Goal: Task Accomplishment & Management: Use online tool/utility

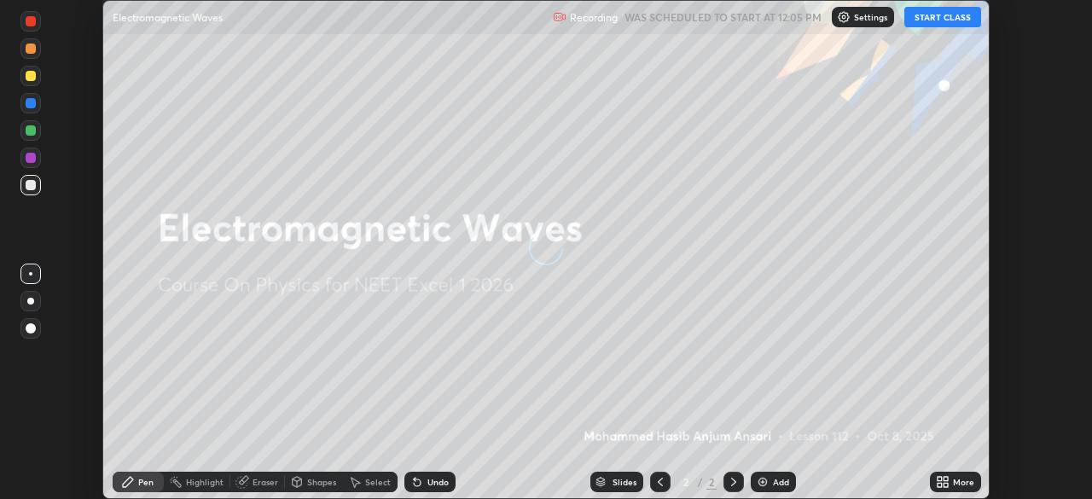
scroll to position [499, 1092]
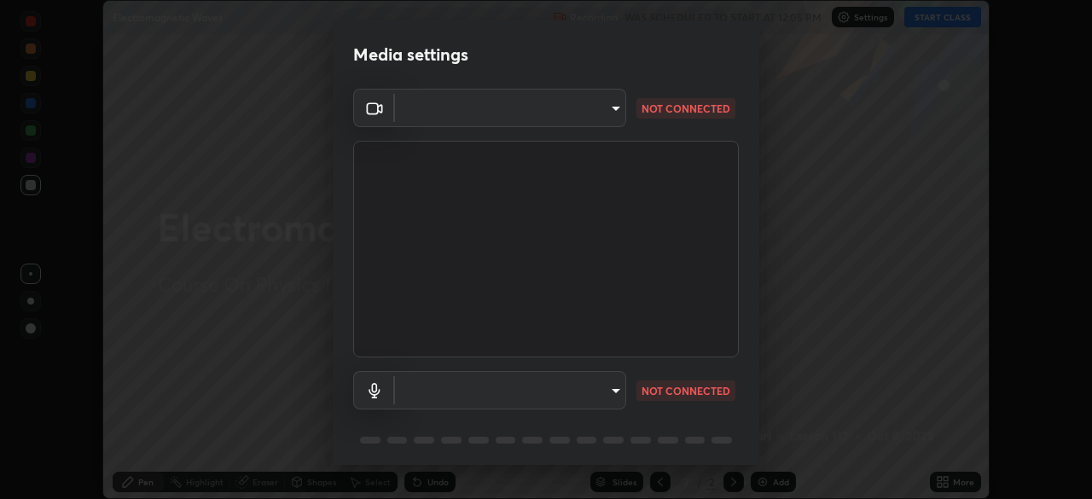
type input "0b0394df5398a873b7d047182dbff5bf8641b4882f7ce2760a0fef017966b62e"
type input "communications"
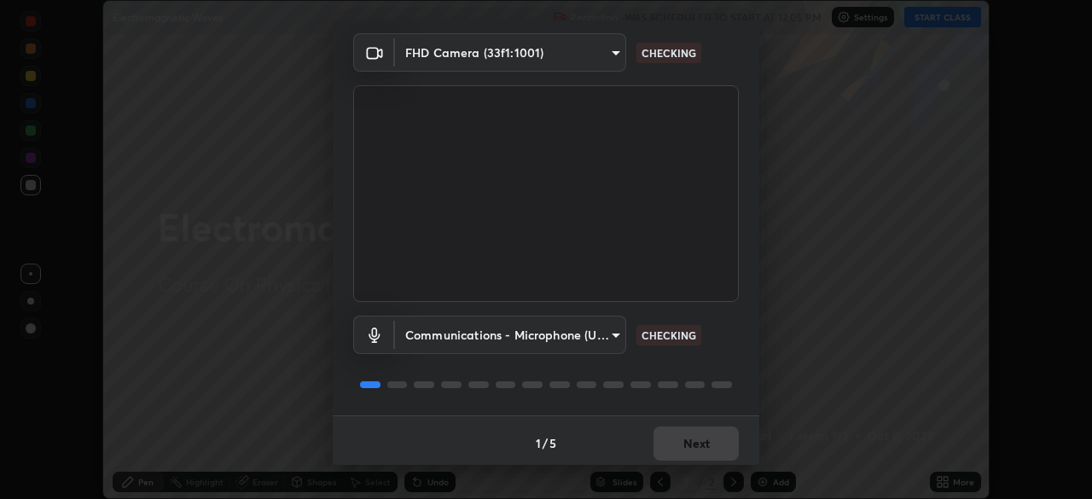
scroll to position [61, 0]
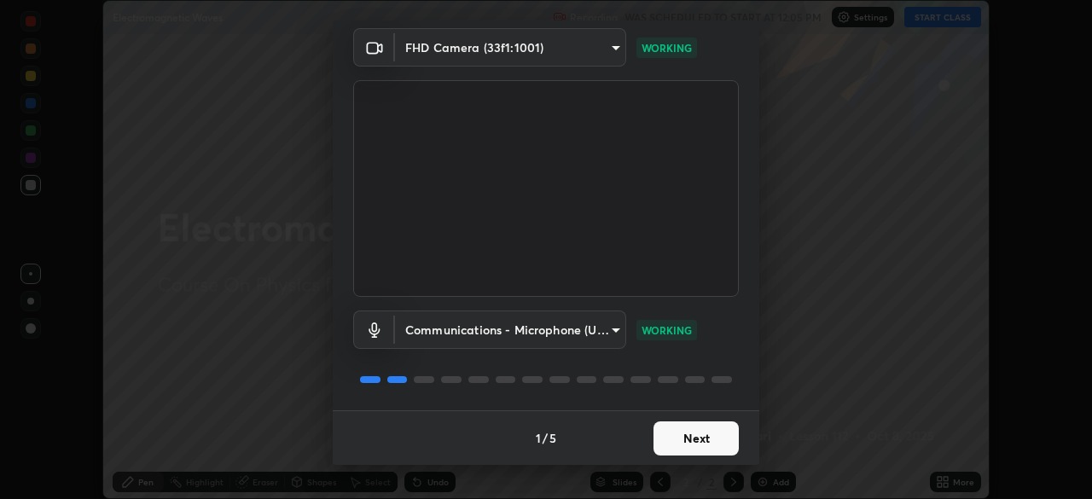
click at [711, 438] on button "Next" at bounding box center [695, 438] width 85 height 34
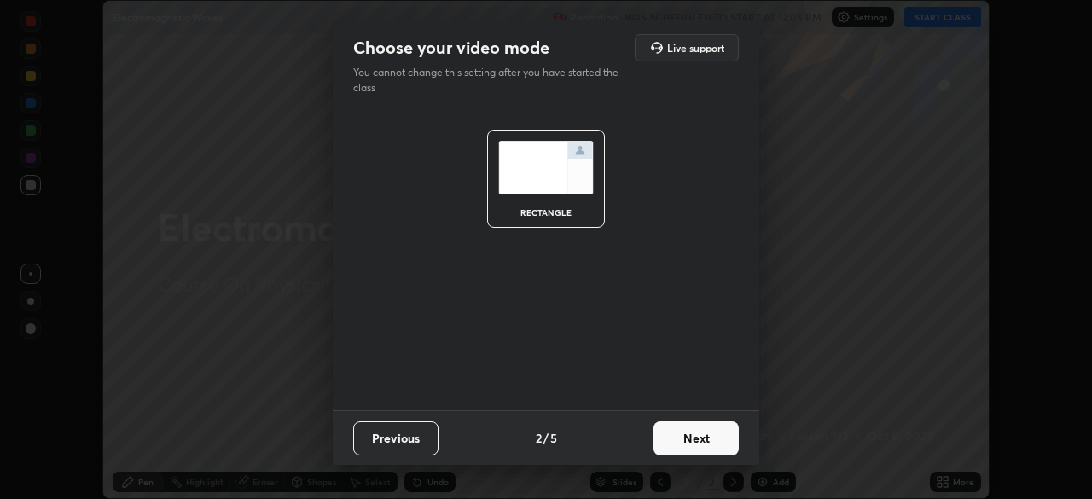
scroll to position [0, 0]
click at [710, 444] on button "Next" at bounding box center [695, 438] width 85 height 34
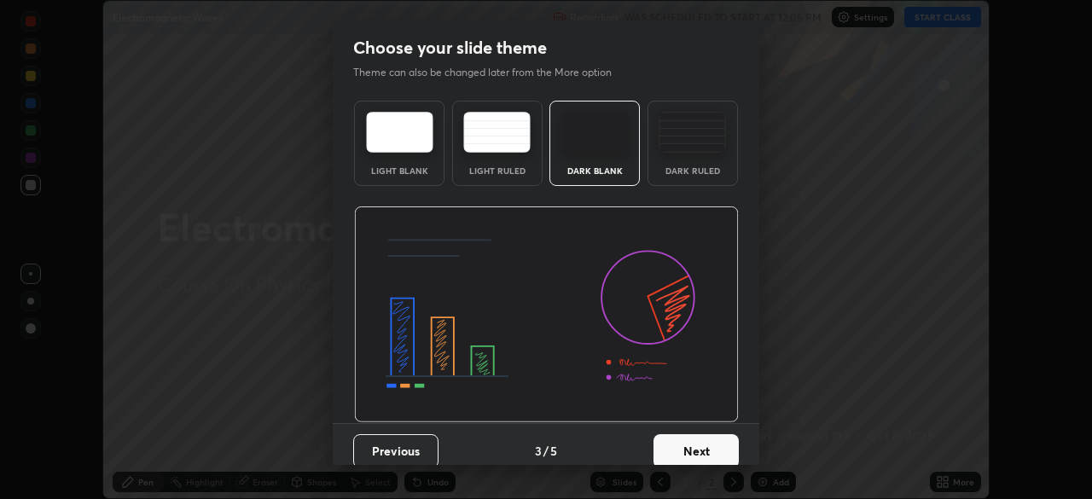
click at [710, 444] on button "Next" at bounding box center [695, 451] width 85 height 34
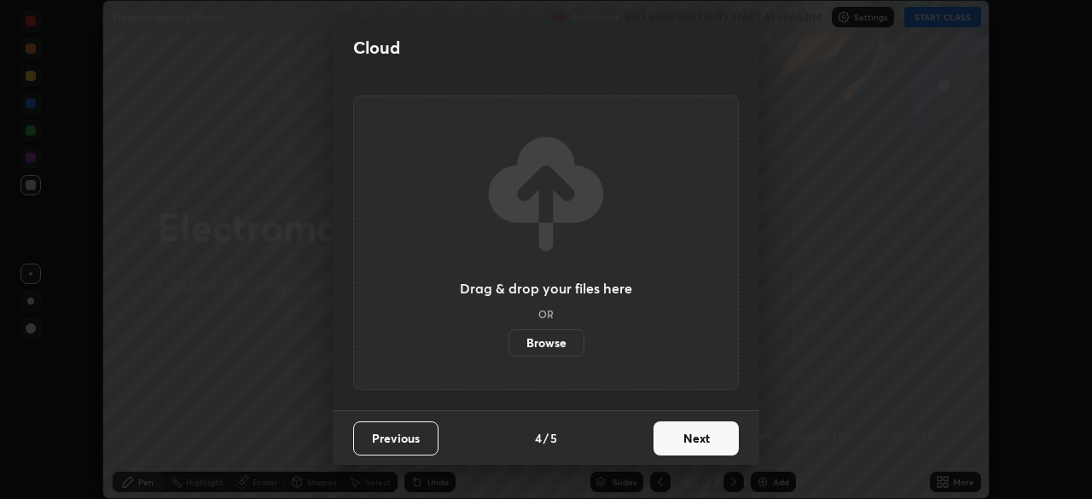
click at [710, 444] on button "Next" at bounding box center [695, 438] width 85 height 34
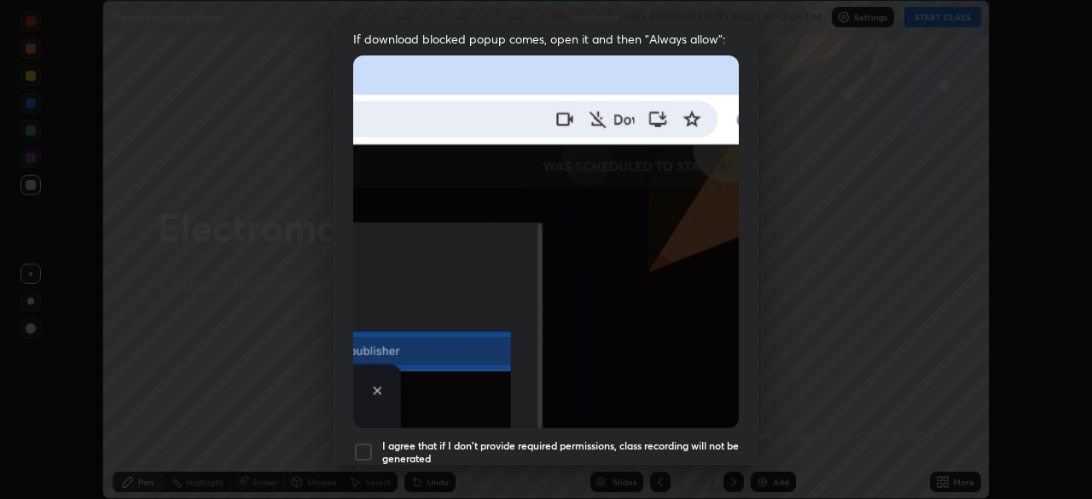
scroll to position [408, 0]
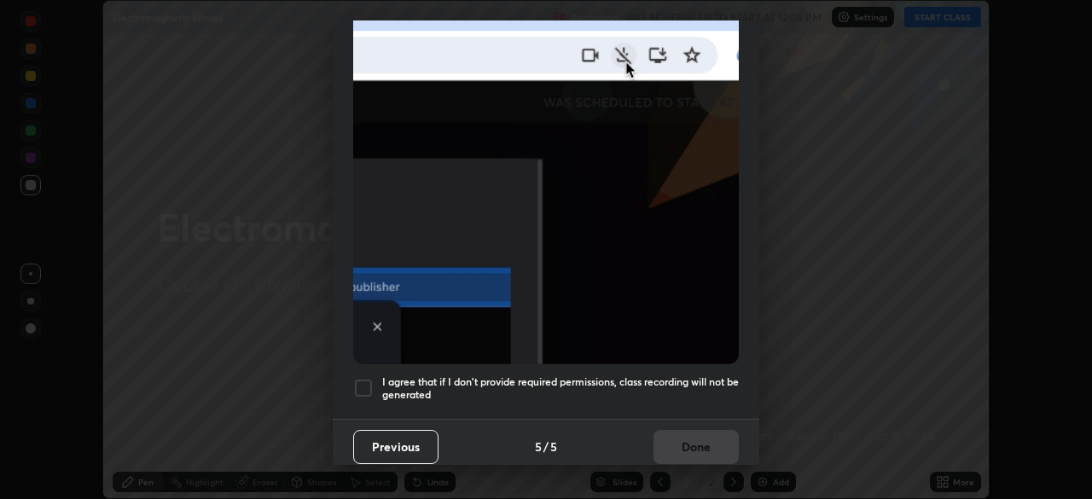
click at [699, 377] on h5 "I agree that if I don't provide required permissions, class recording will not …" at bounding box center [560, 388] width 356 height 26
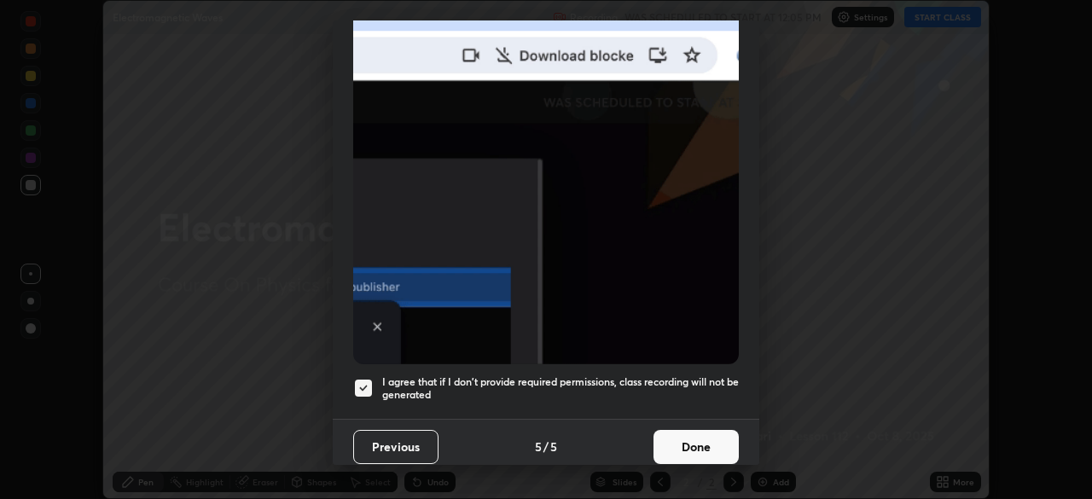
click at [701, 439] on button "Done" at bounding box center [695, 447] width 85 height 34
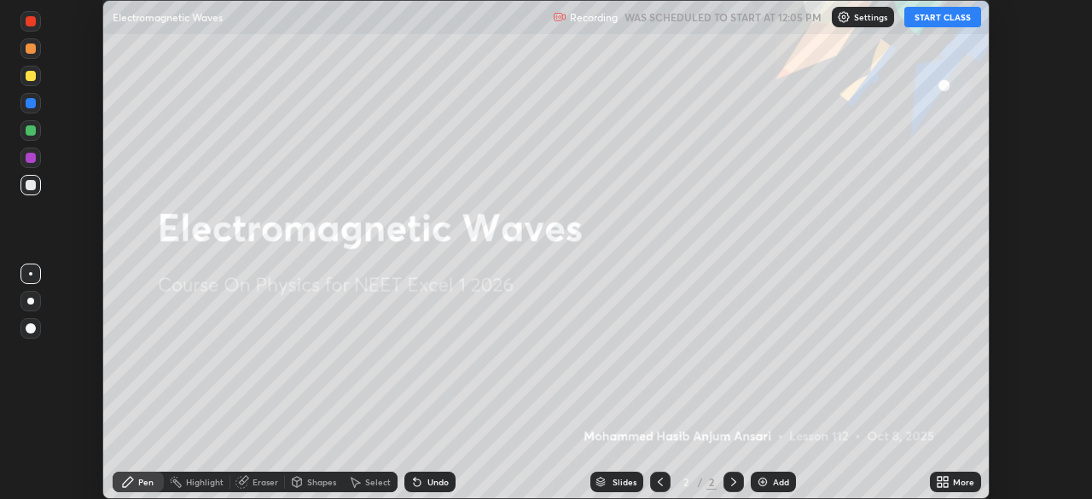
click at [947, 26] on button "START CLASS" at bounding box center [942, 17] width 77 height 20
click at [941, 480] on icon at bounding box center [939, 479] width 4 height 4
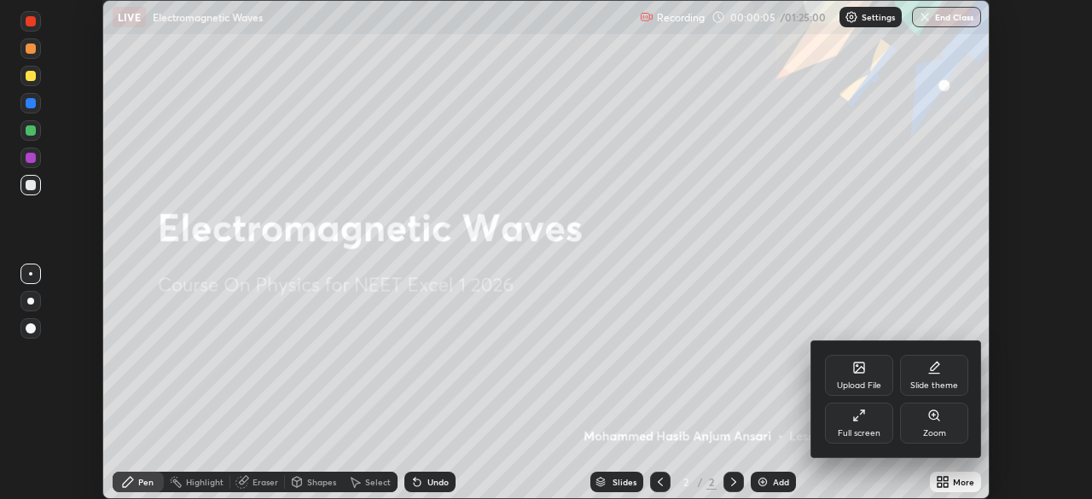
click at [899, 470] on div at bounding box center [546, 249] width 1092 height 499
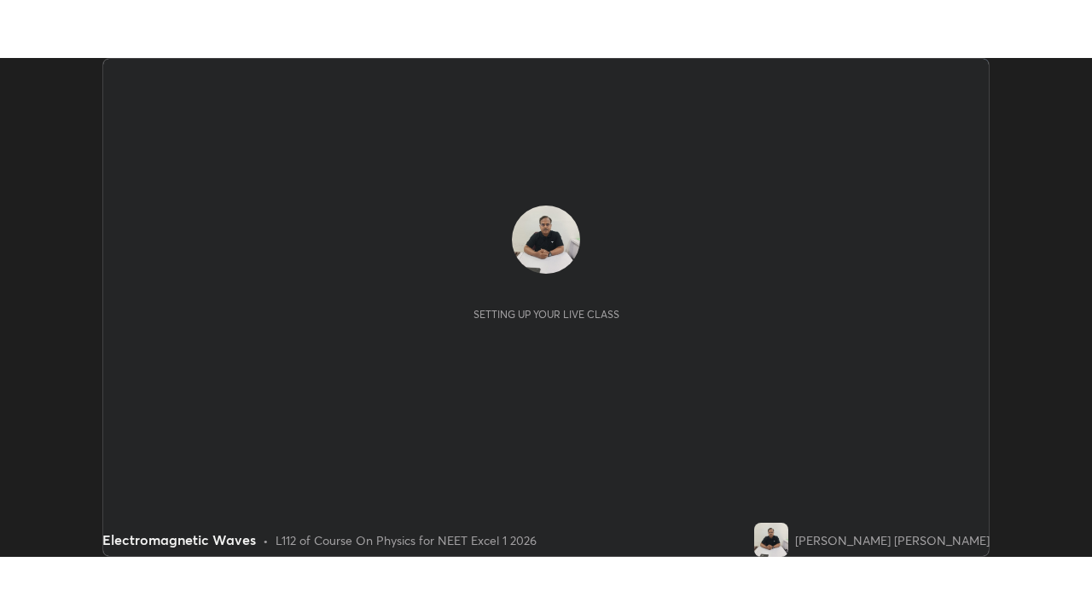
scroll to position [499, 1092]
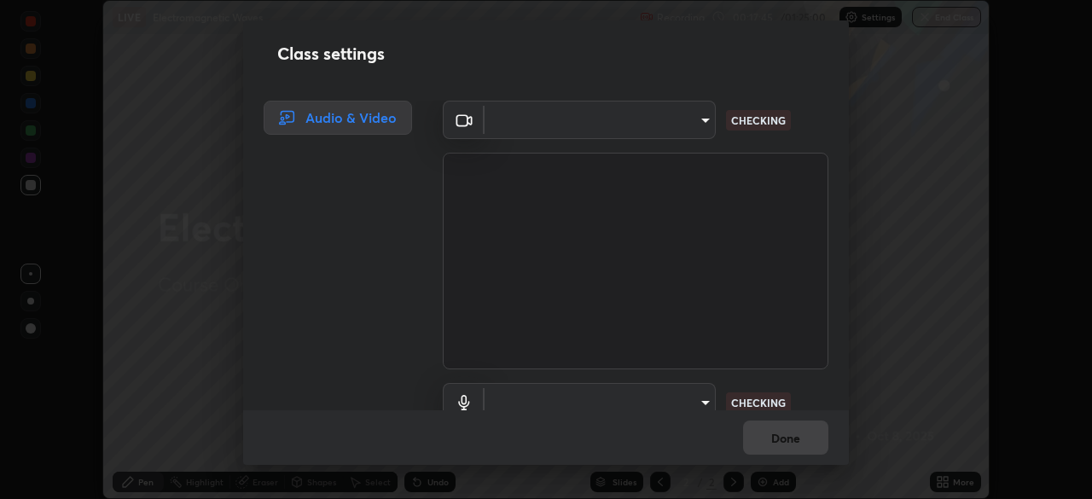
type input "0b0394df5398a873b7d047182dbff5bf8641b4882f7ce2760a0fef017966b62e"
type input "communications"
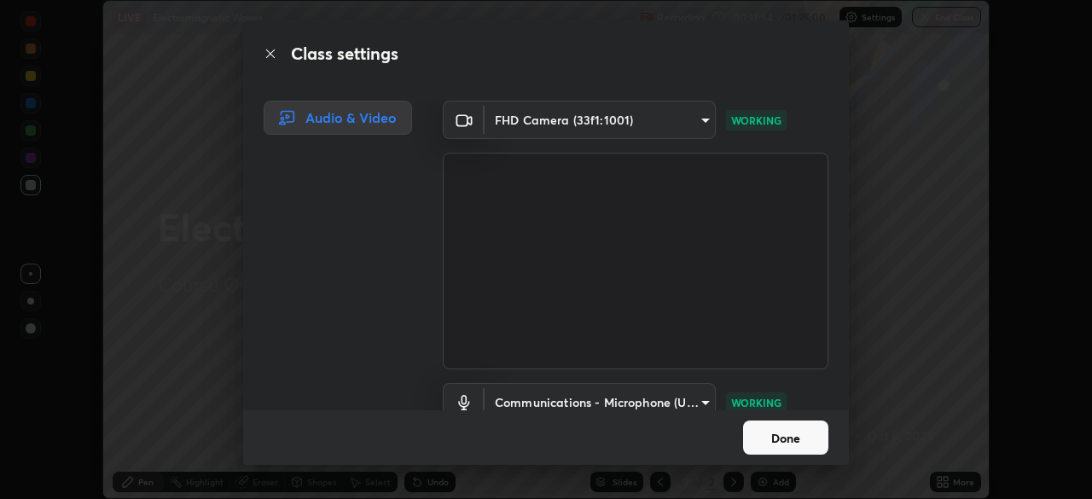
click at [811, 443] on button "Done" at bounding box center [785, 437] width 85 height 34
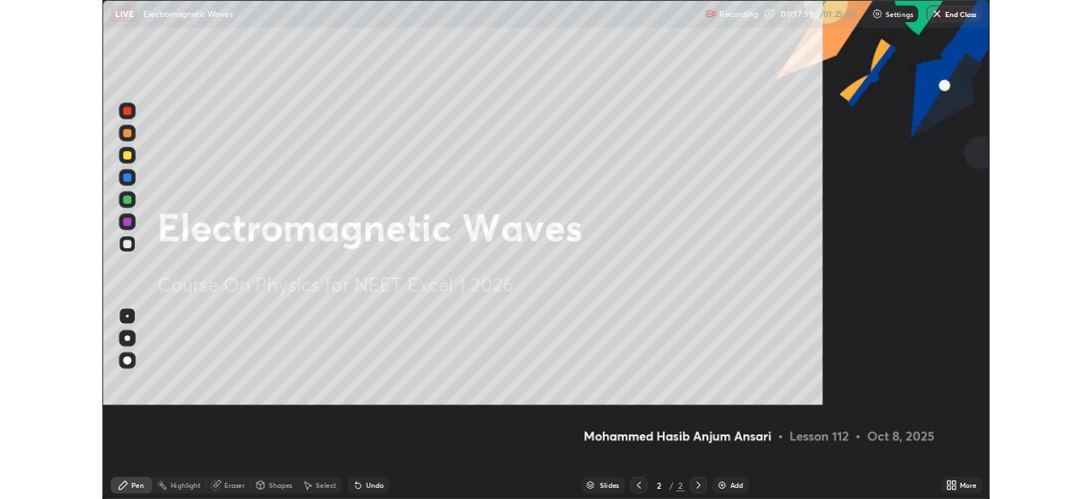
scroll to position [614, 1092]
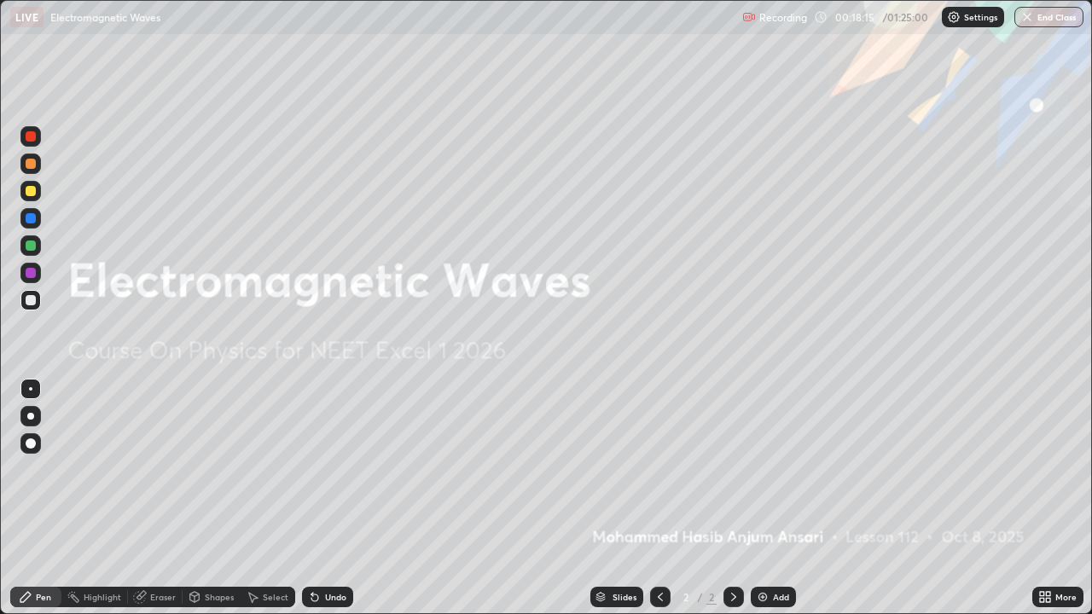
click at [1044, 498] on icon at bounding box center [1042, 594] width 4 height 4
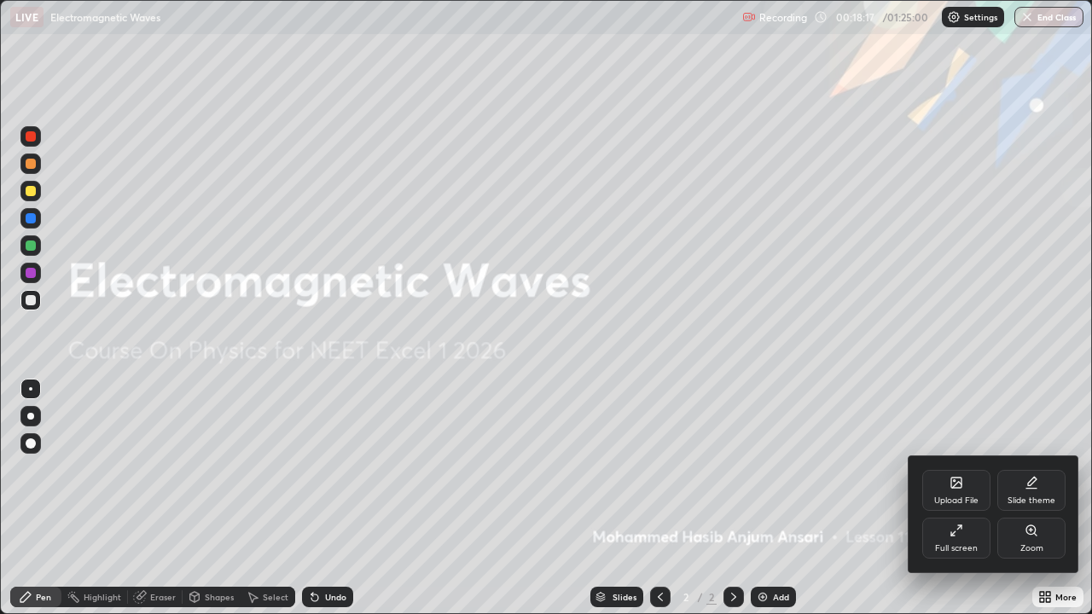
click at [959, 498] on icon at bounding box center [956, 531] width 14 height 14
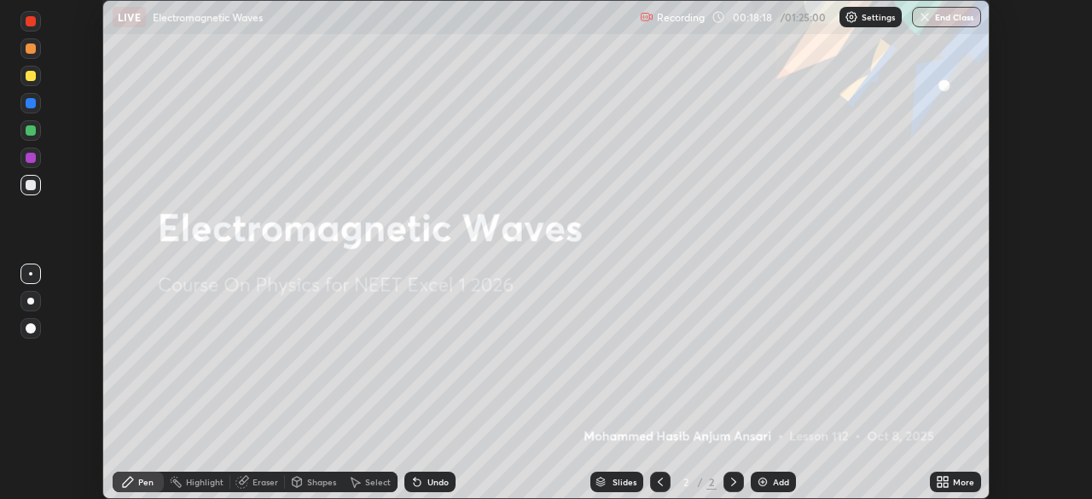
scroll to position [84781, 84188]
